Goal: Find specific page/section: Find specific page/section

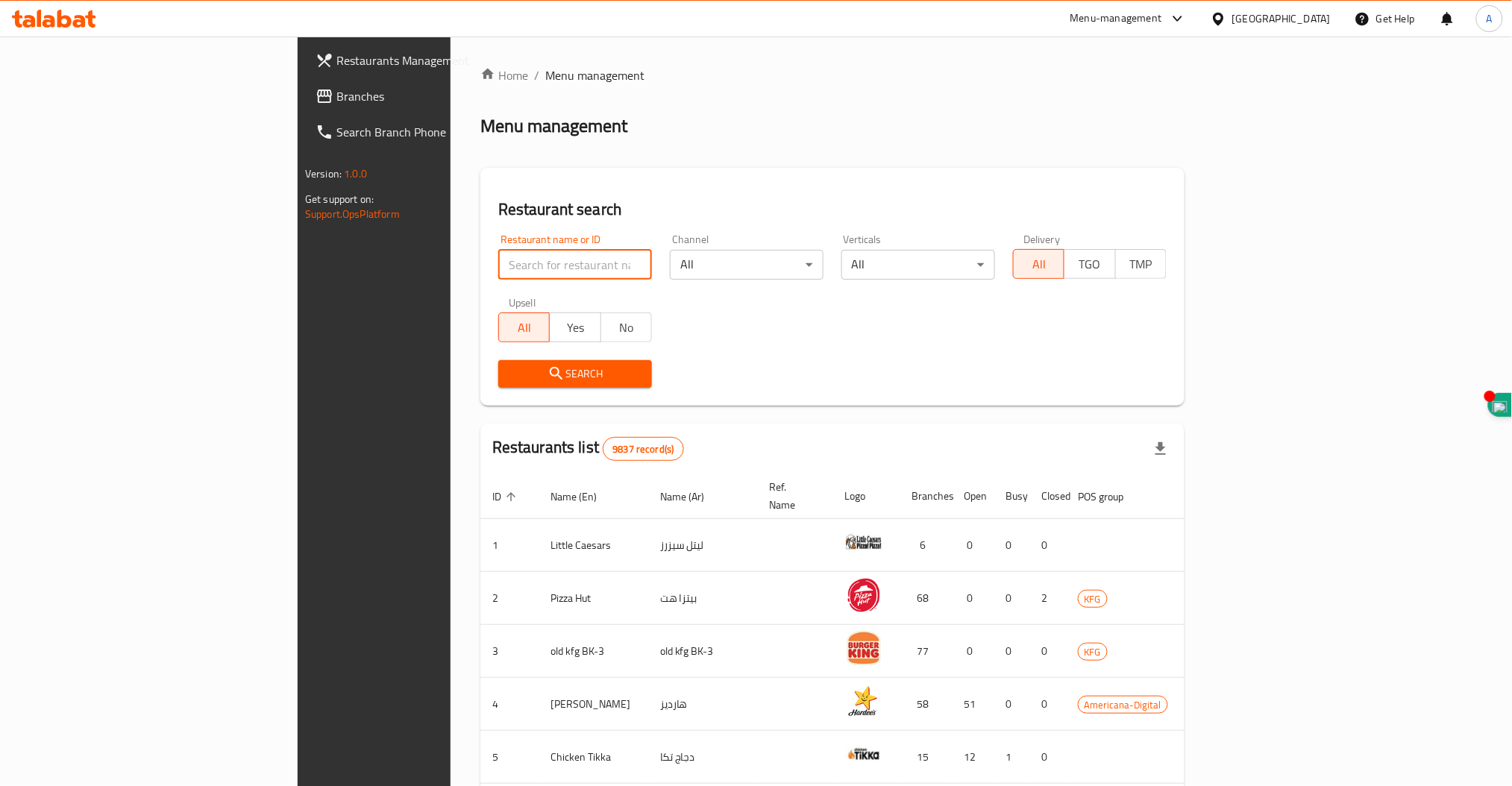
click at [499, 263] on input "search" at bounding box center [576, 264] width 154 height 29
click button "Search" at bounding box center [576, 373] width 154 height 28
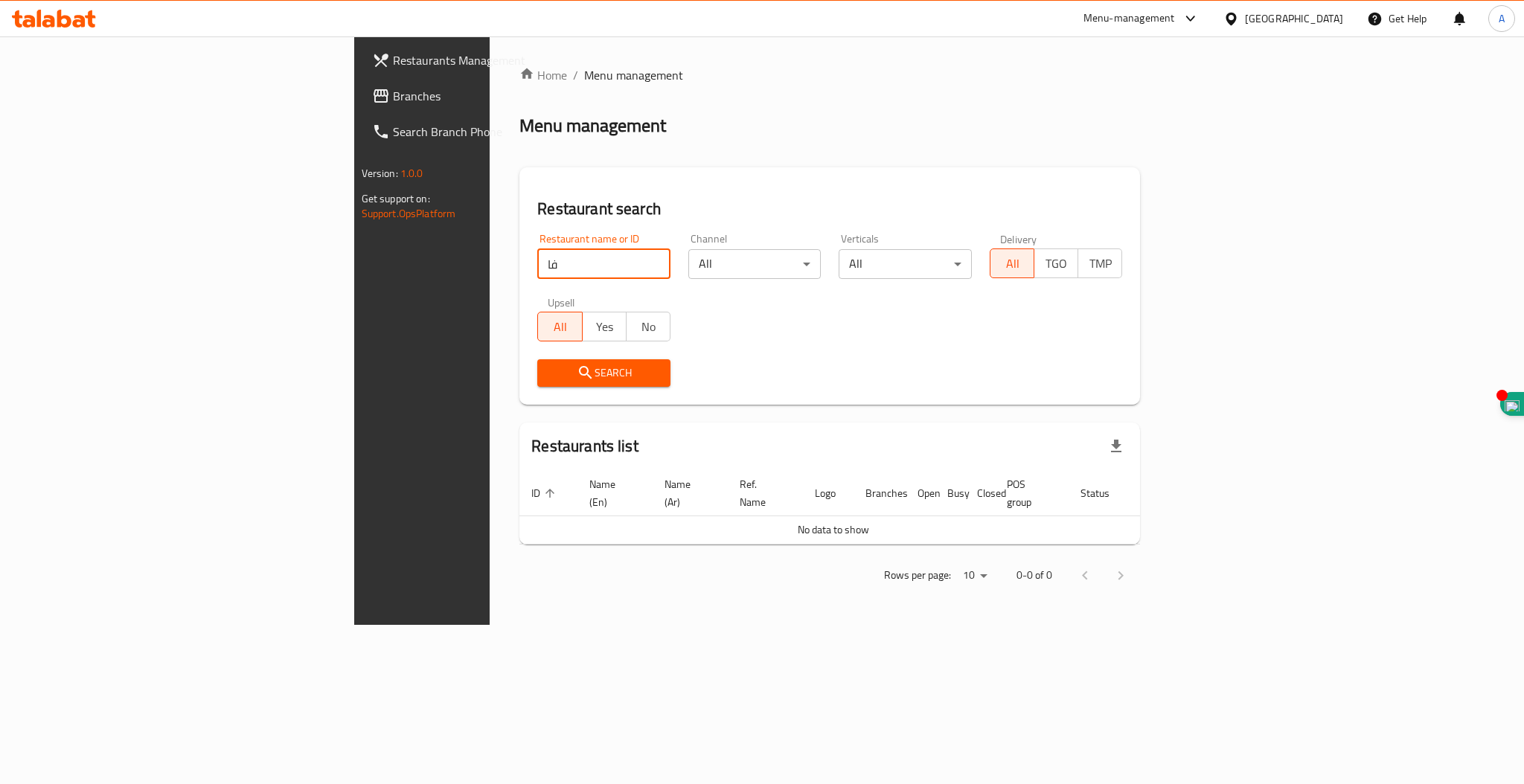
type input "ف"
click button "Search" at bounding box center [603, 372] width 134 height 27
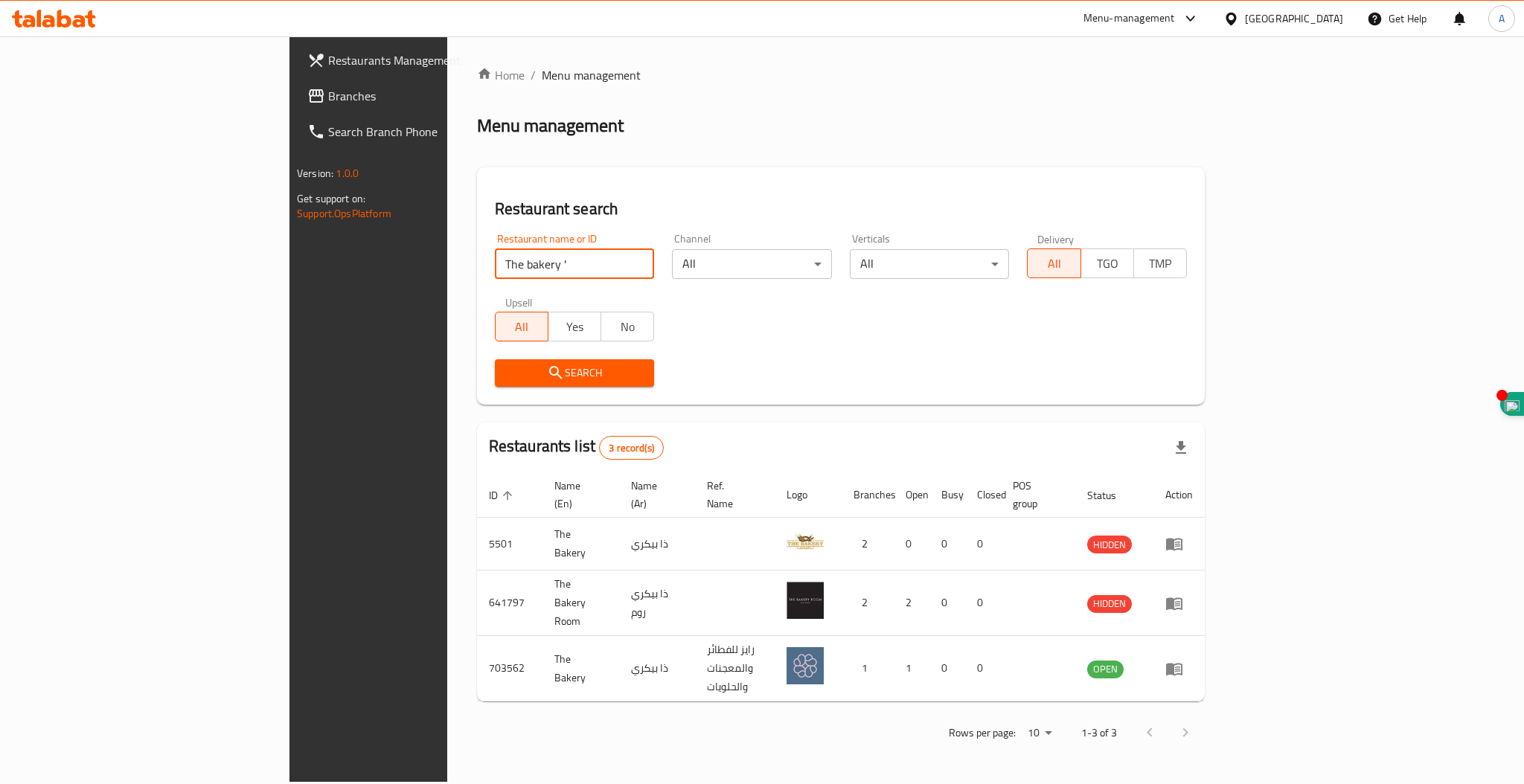
type input "The bakery"
click button "Search" at bounding box center [574, 372] width 160 height 27
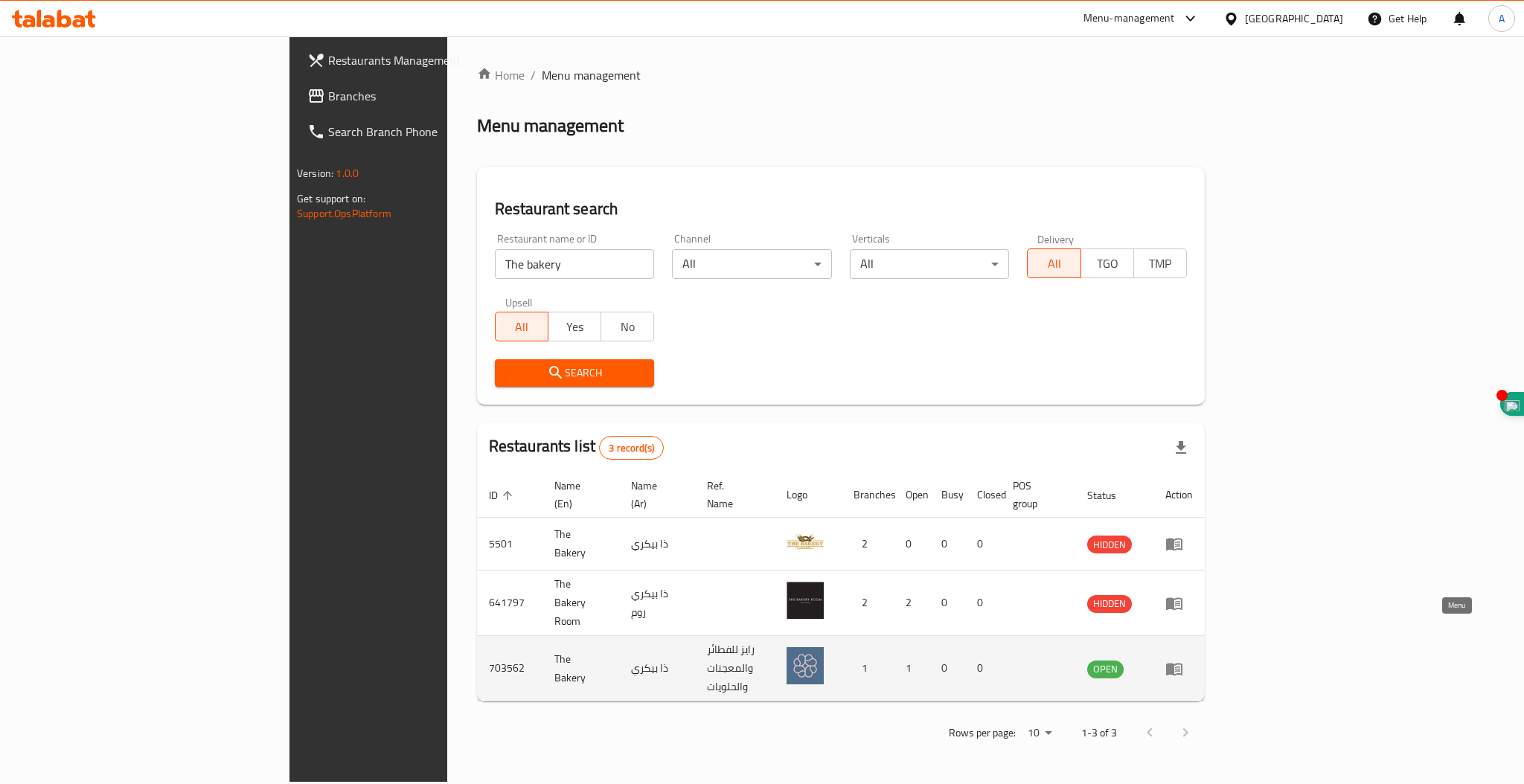
click at [1183, 660] on icon "enhanced table" at bounding box center [1174, 668] width 18 height 18
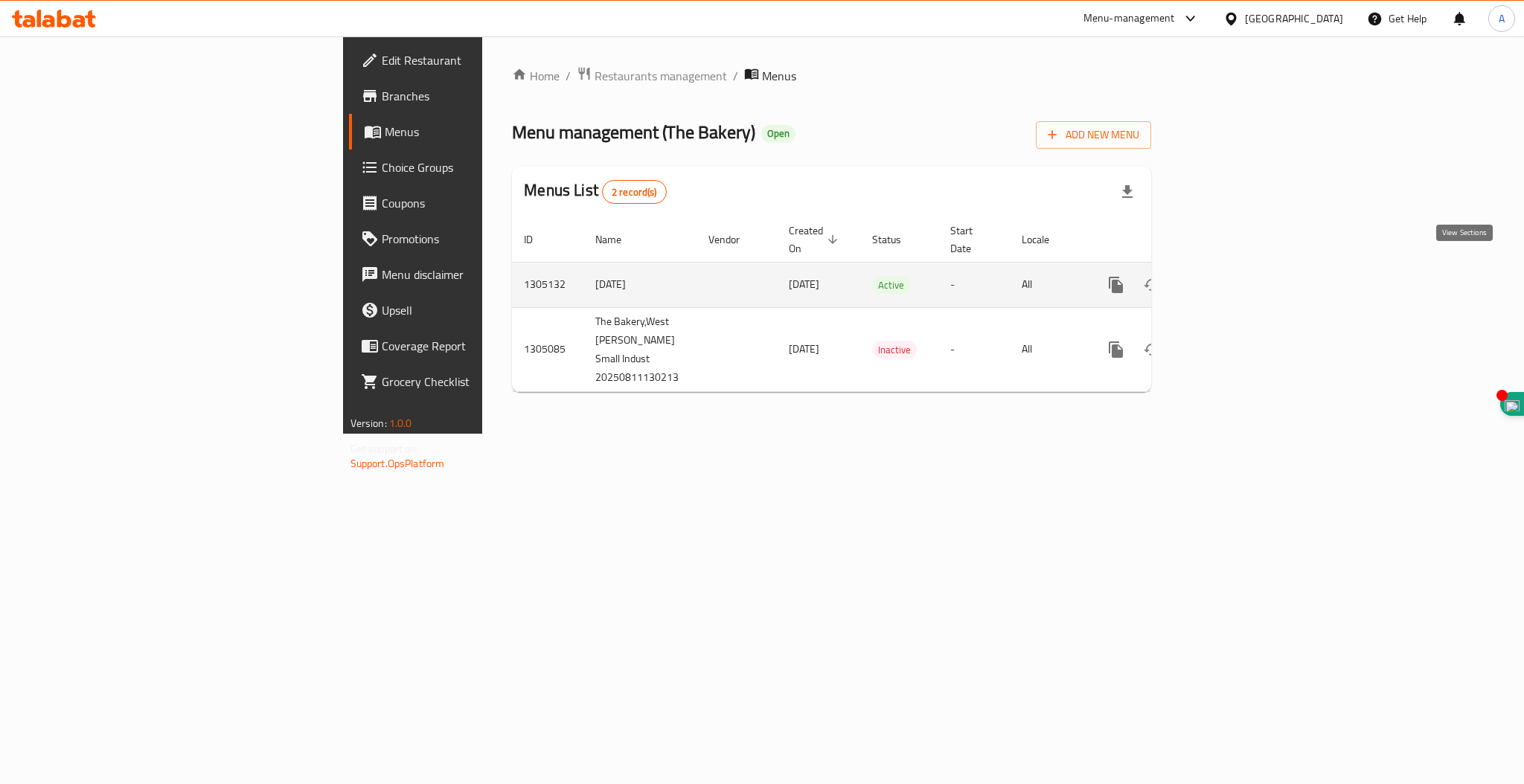
click at [1232, 276] on icon "enhanced table" at bounding box center [1223, 284] width 18 height 18
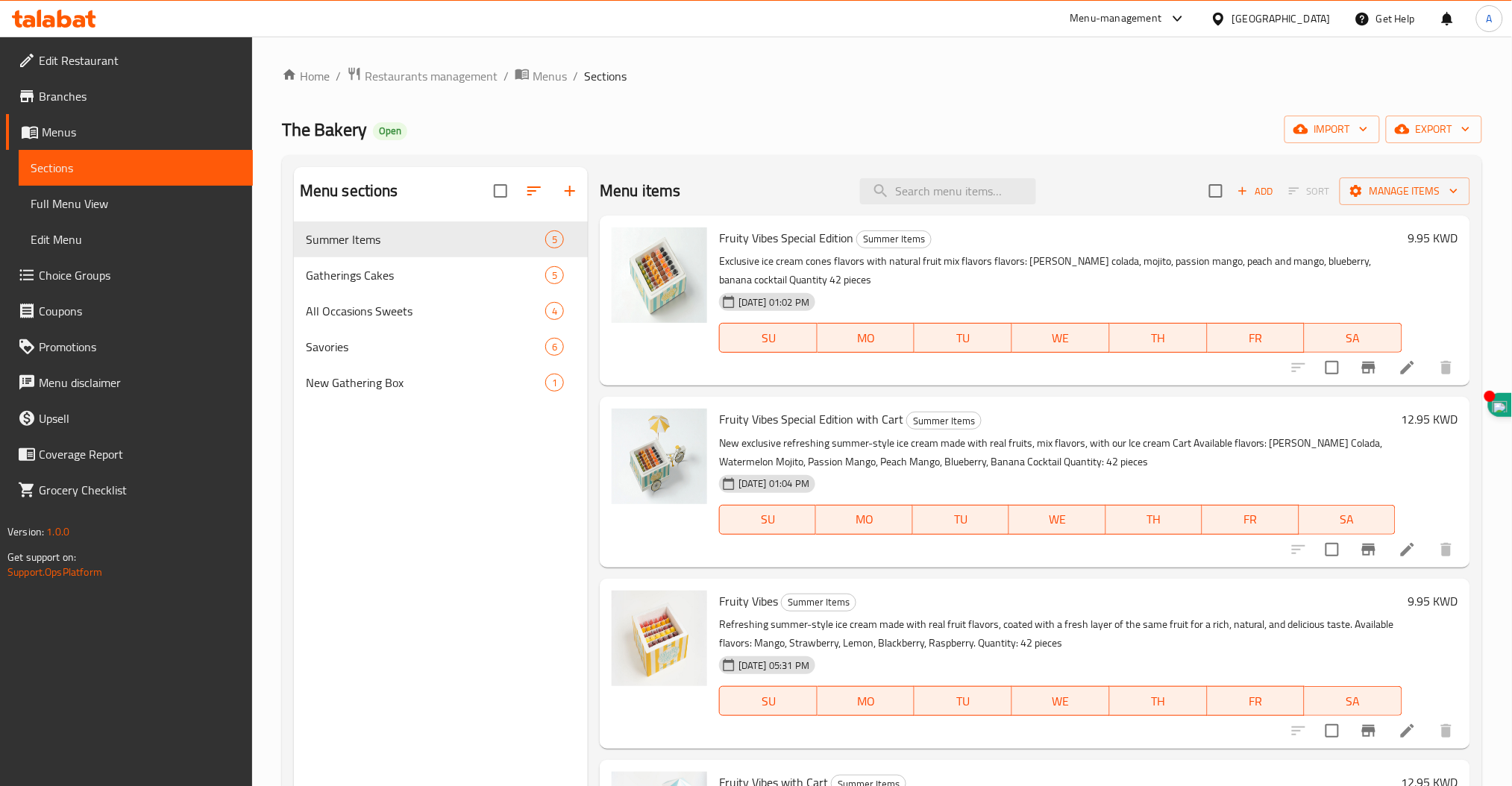
click at [74, 97] on span "Branches" at bounding box center [140, 96] width 202 height 18
